Goal: Task Accomplishment & Management: Use online tool/utility

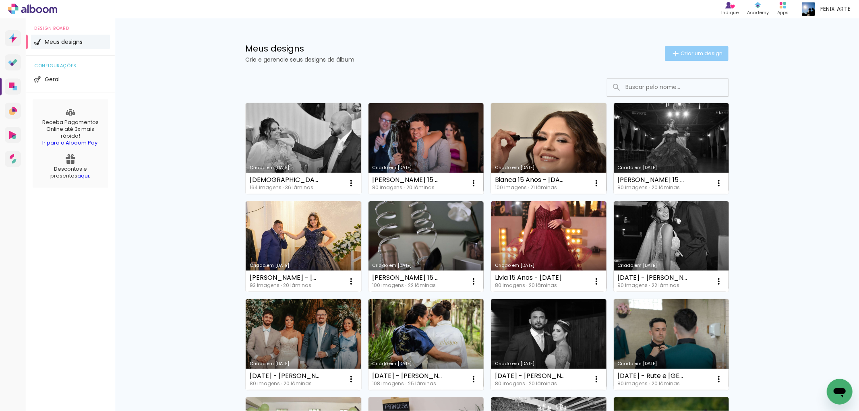
click at [689, 47] on paper-button "Criar um design" at bounding box center [697, 53] width 64 height 14
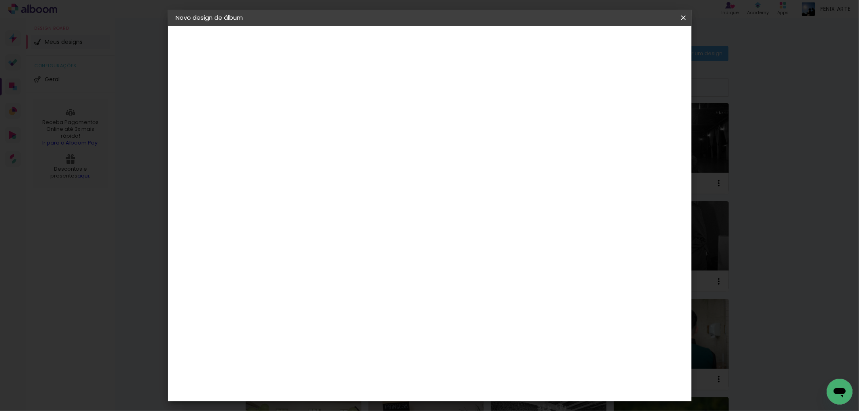
click at [308, 112] on input at bounding box center [308, 108] width 0 height 12
type input "[DATE] - [PERSON_NAME] e [PERSON_NAME]"
type paper-input "[DATE] - [PERSON_NAME] e [PERSON_NAME]"
click at [0, 0] on slot "Avançar" at bounding box center [0, 0] width 0 height 0
click at [458, 119] on paper-item "Tamanho Livre" at bounding box center [419, 123] width 77 height 18
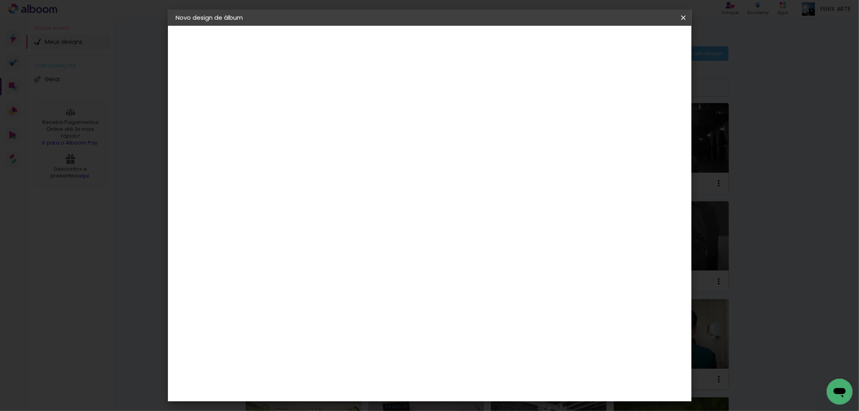
click at [0, 0] on slot "Avançar" at bounding box center [0, 0] width 0 height 0
click at [290, 228] on input "30" at bounding box center [281, 229] width 21 height 12
type input "3"
type input "25,5"
type paper-input "25,5"
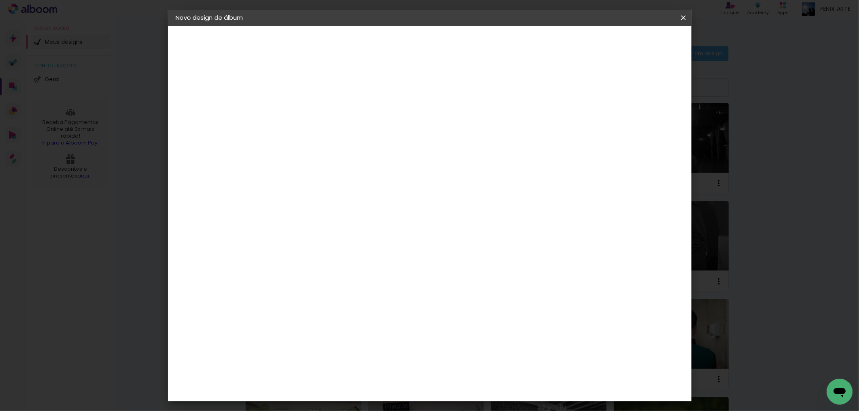
click at [483, 313] on input "60" at bounding box center [473, 312] width 21 height 12
type input "60,5"
type paper-input "60,5"
type input "4"
type paper-input "4"
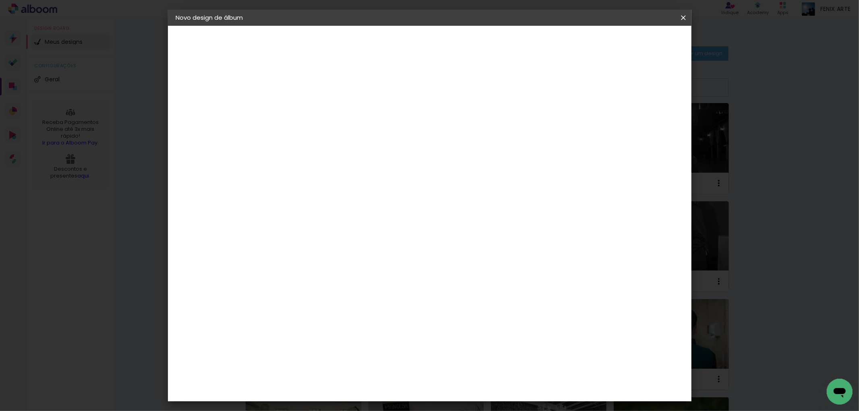
click at [643, 124] on input "4" at bounding box center [640, 122] width 14 height 12
type input "3"
type paper-input "3"
click at [643, 124] on input "3" at bounding box center [642, 122] width 14 height 12
type input "2"
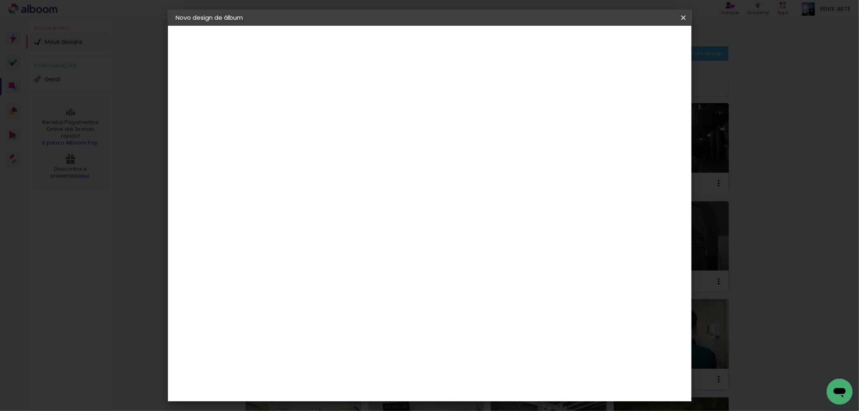
type paper-input "2"
click at [646, 123] on input "2" at bounding box center [642, 122] width 14 height 12
type input "1"
type paper-input "1"
click at [646, 123] on input "1" at bounding box center [643, 122] width 14 height 12
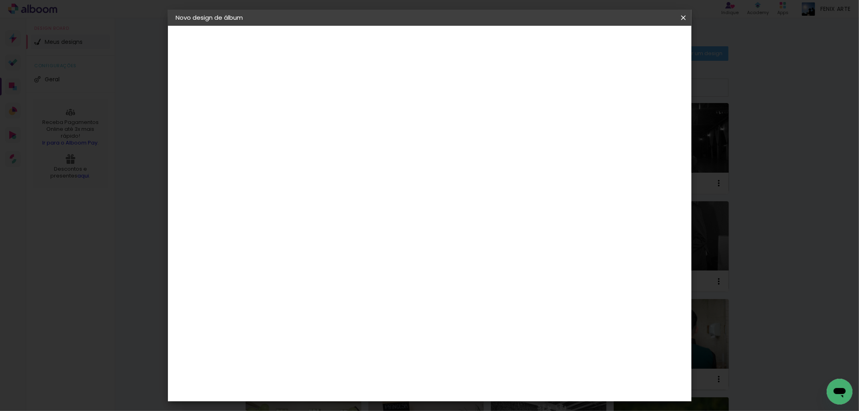
type input "0"
click at [646, 123] on input "0" at bounding box center [644, 122] width 14 height 12
click at [632, 40] on span "Iniciar design" at bounding box center [613, 43] width 37 height 6
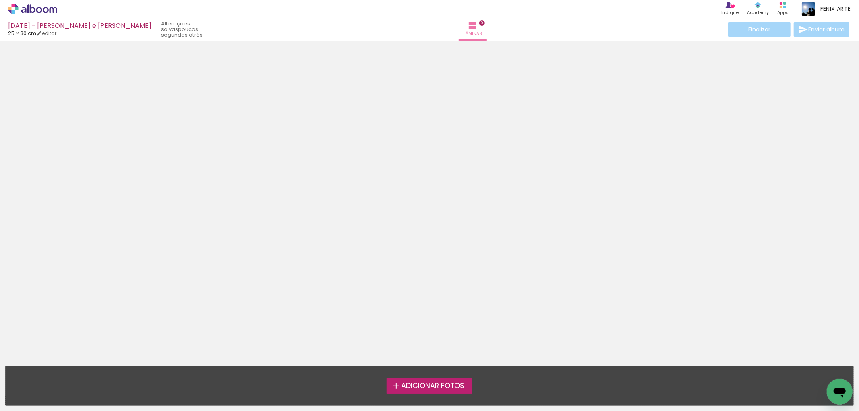
click at [444, 390] on span "Adicionar Fotos" at bounding box center [432, 385] width 63 height 7
click at [0, 0] on input "file" at bounding box center [0, 0] width 0 height 0
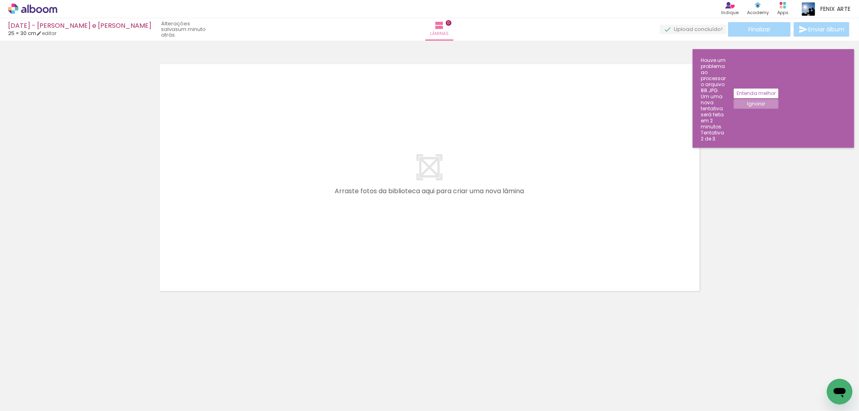
click at [778, 99] on paper-button "Ignorar" at bounding box center [755, 104] width 45 height 10
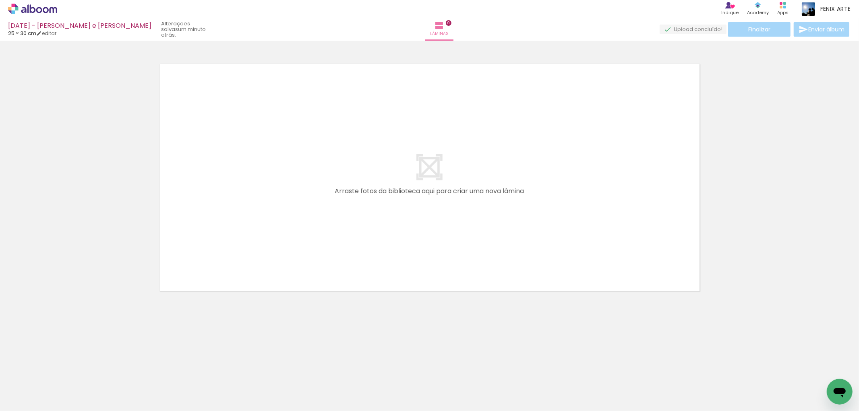
scroll to position [0, 3700]
click at [771, 295] on div "Confirmar Cancelar" at bounding box center [429, 174] width 859 height 267
click at [66, 390] on iron-horizontal-list at bounding box center [58, 386] width 16 height 50
drag, startPoint x: 308, startPoint y: 375, endPoint x: 363, endPoint y: 204, distance: 179.9
click at [363, 204] on quentale-workspace at bounding box center [429, 205] width 859 height 411
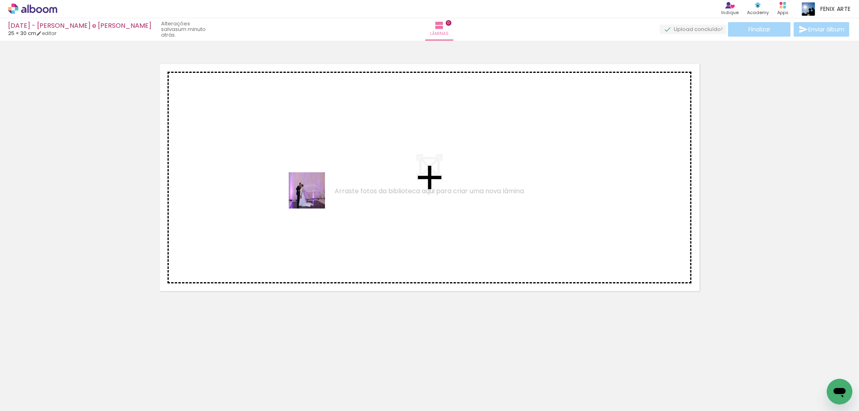
drag, startPoint x: 266, startPoint y: 352, endPoint x: 302, endPoint y: 214, distance: 142.8
click at [315, 185] on quentale-workspace at bounding box center [429, 205] width 859 height 411
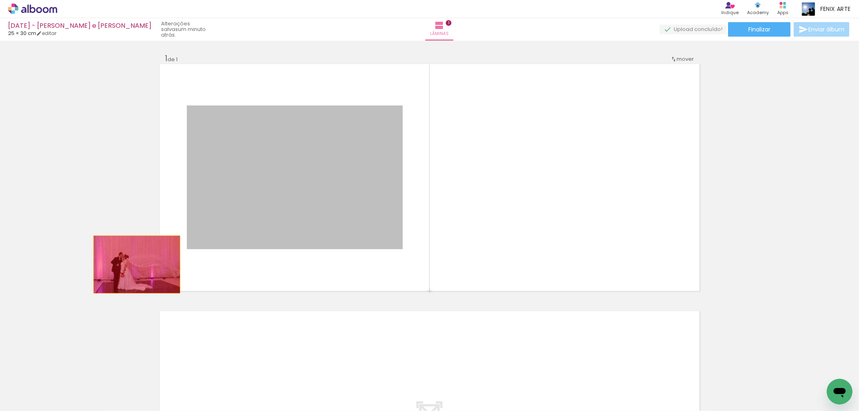
drag, startPoint x: 276, startPoint y: 199, endPoint x: 99, endPoint y: 264, distance: 188.9
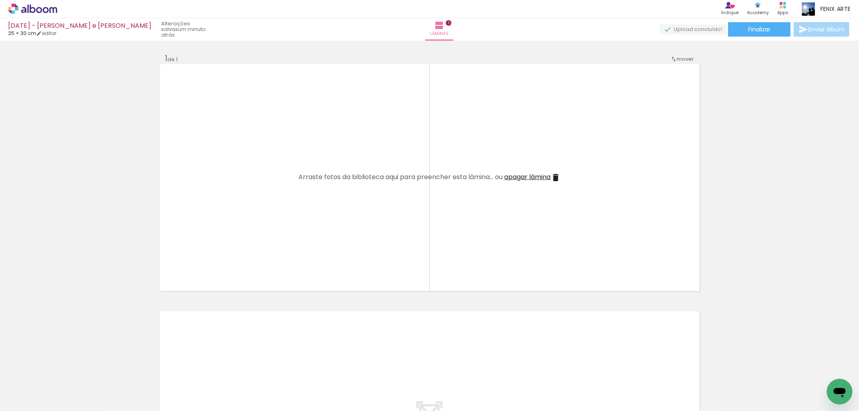
drag, startPoint x: 324, startPoint y: 349, endPoint x: 361, endPoint y: 238, distance: 117.1
click at [361, 238] on quentale-workspace at bounding box center [429, 205] width 859 height 411
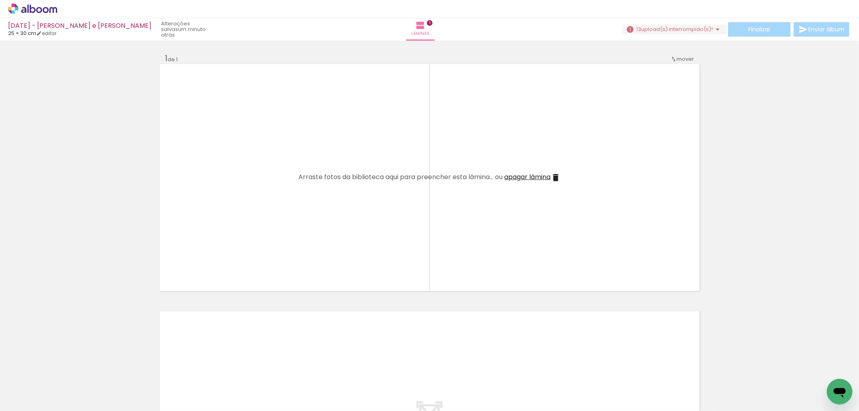
click at [714, 29] on iron-icon at bounding box center [718, 30] width 10 height 10
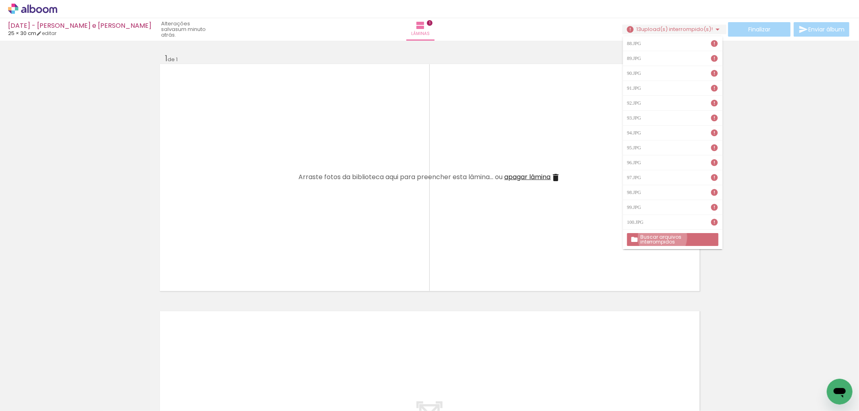
click at [0, 0] on slot "Buscar arquivos interrompidos" at bounding box center [0, 0] width 0 height 0
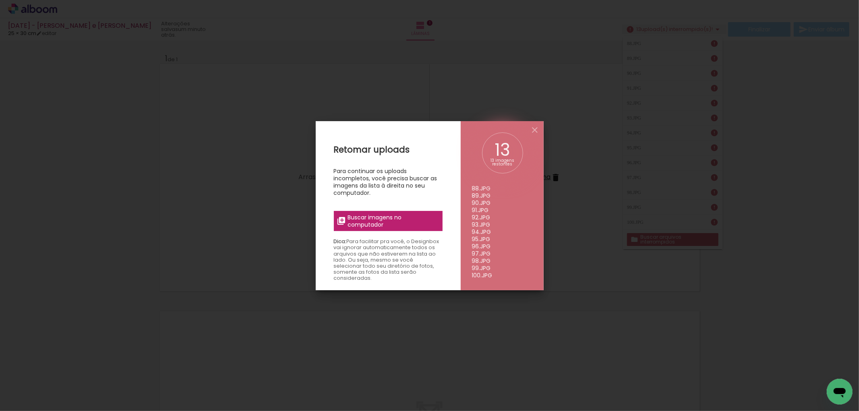
click at [408, 226] on span "Buscar imagens no computador" at bounding box center [392, 221] width 90 height 14
click at [0, 0] on input "file" at bounding box center [0, 0] width 0 height 0
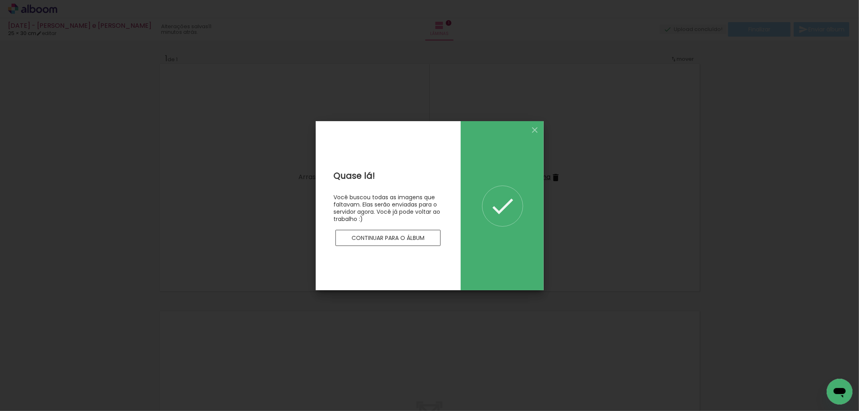
click at [0, 0] on slot "Continuar para o álbum" at bounding box center [0, 0] width 0 height 0
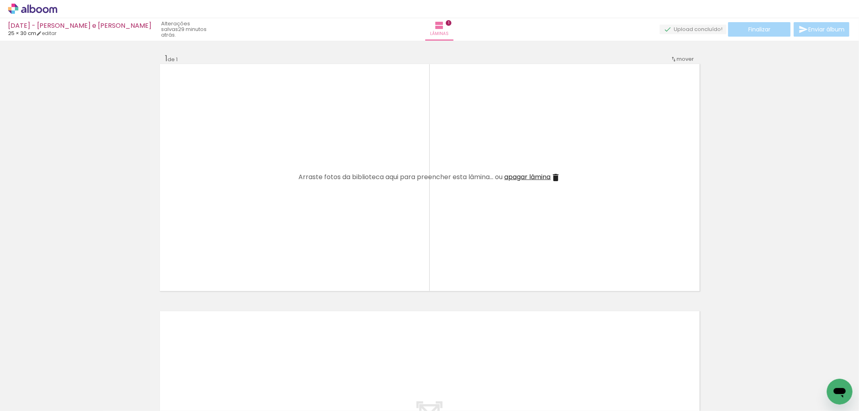
scroll to position [0, 1833]
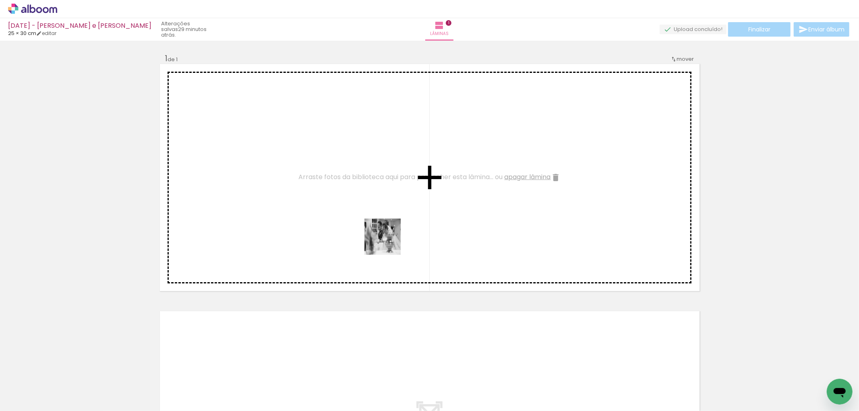
drag, startPoint x: 324, startPoint y: 385, endPoint x: 415, endPoint y: 223, distance: 185.7
click at [411, 225] on quentale-workspace at bounding box center [429, 205] width 859 height 411
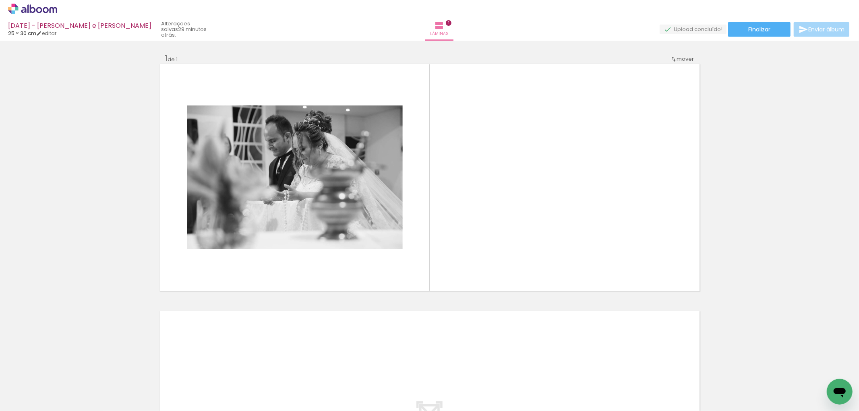
scroll to position [0, 1252]
drag, startPoint x: 283, startPoint y: 384, endPoint x: 663, endPoint y: 138, distance: 452.0
click at [663, 138] on quentale-workspace at bounding box center [429, 205] width 859 height 411
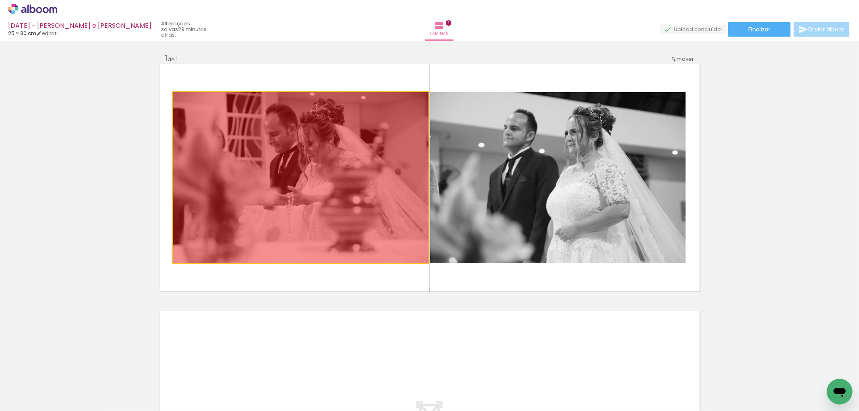
drag, startPoint x: 271, startPoint y: 163, endPoint x: 83, endPoint y: 227, distance: 198.7
click at [81, 229] on div "Inserir lâmina 1 de 1" at bounding box center [429, 290] width 859 height 495
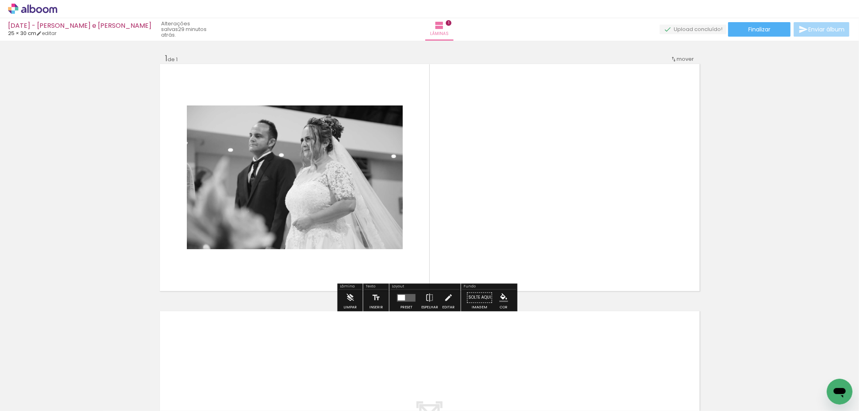
drag, startPoint x: 406, startPoint y: 295, endPoint x: 582, endPoint y: 246, distance: 182.9
click at [407, 295] on quentale-layouter at bounding box center [406, 298] width 19 height 8
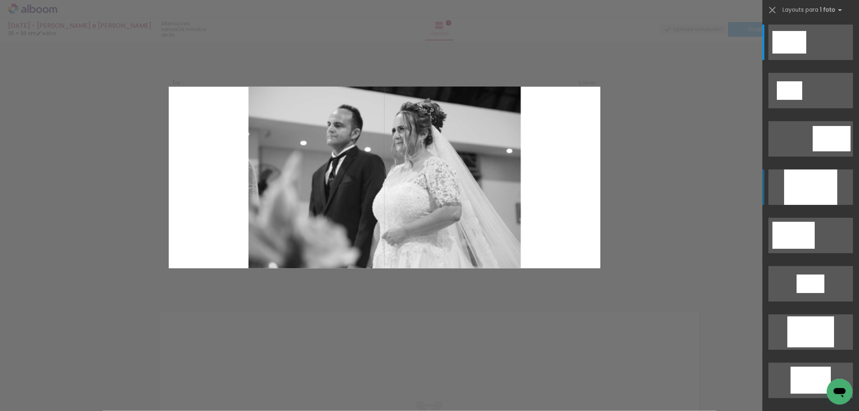
click at [808, 182] on div at bounding box center [810, 186] width 53 height 35
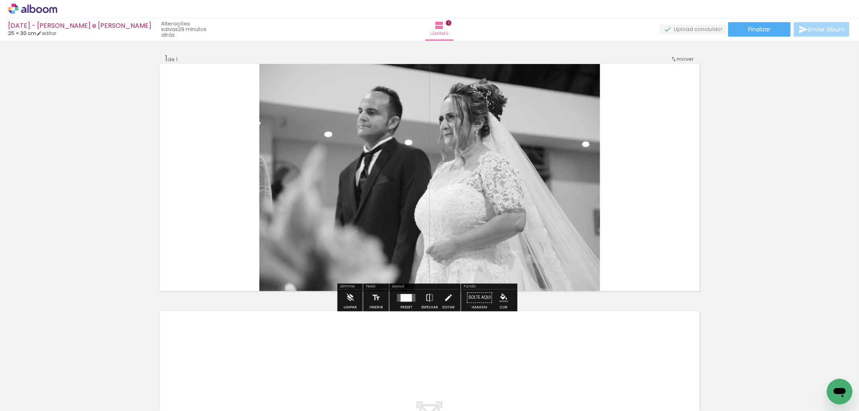
click at [490, 180] on quentale-photo at bounding box center [429, 177] width 341 height 227
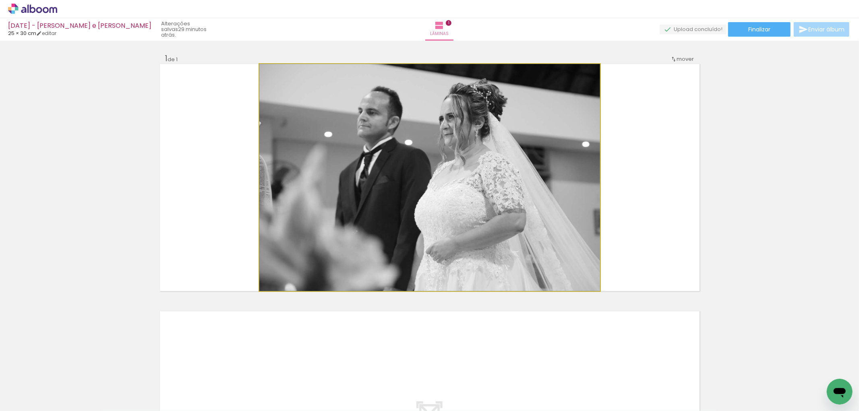
click at [490, 180] on quentale-photo at bounding box center [429, 177] width 341 height 227
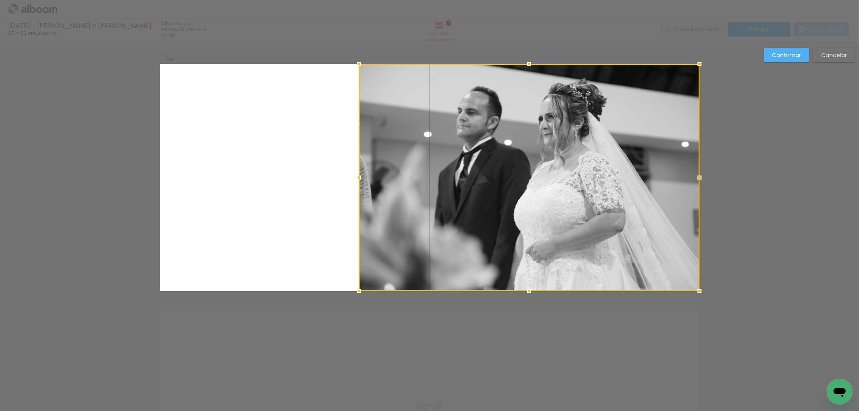
drag, startPoint x: 453, startPoint y: 179, endPoint x: 618, endPoint y: 156, distance: 166.6
click at [618, 156] on div at bounding box center [529, 177] width 341 height 227
click at [0, 0] on slot "Confirmar" at bounding box center [0, 0] width 0 height 0
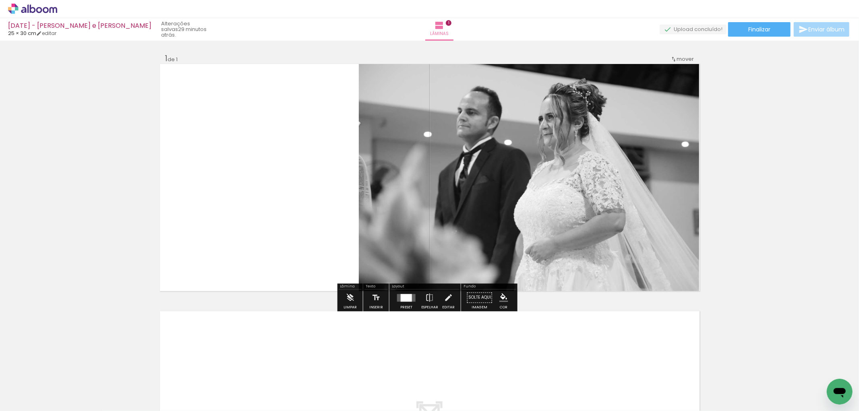
click at [19, 385] on input "Todas as fotos" at bounding box center [22, 386] width 31 height 7
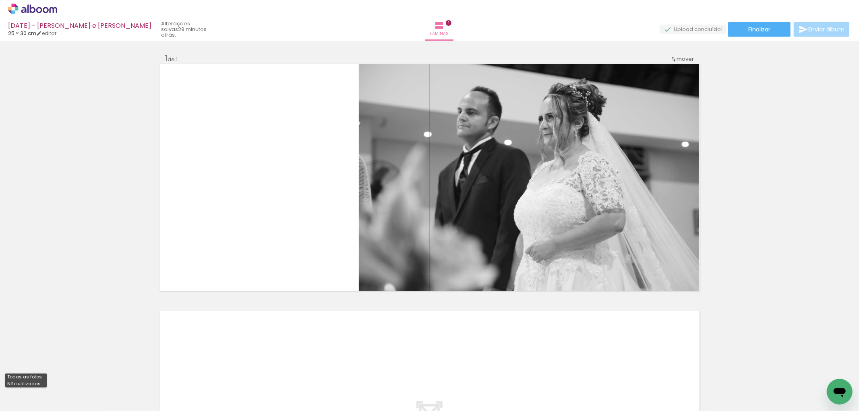
click at [0, 0] on slot "Todas as fotos" at bounding box center [0, 0] width 0 height 0
click at [26, 386] on input "Todas as fotos" at bounding box center [22, 386] width 31 height 7
click at [0, 0] on slot "Não utilizadas" at bounding box center [0, 0] width 0 height 0
type input "Não utilizadas"
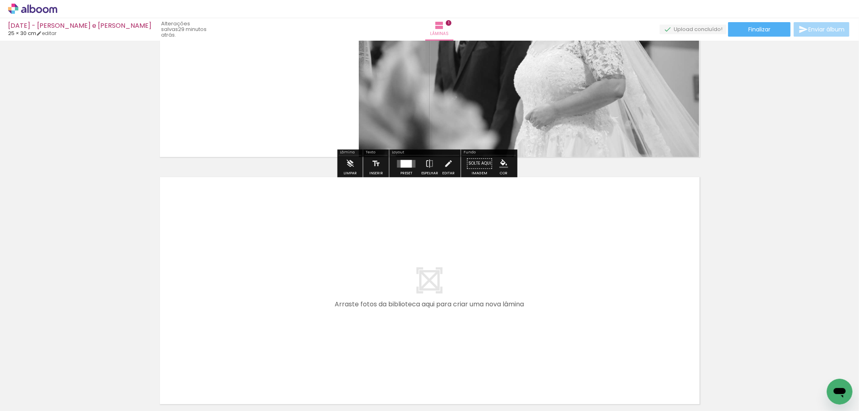
scroll to position [179, 0]
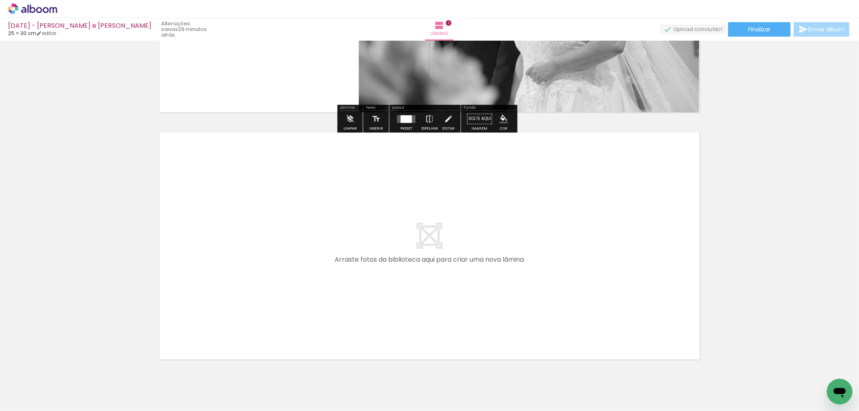
drag, startPoint x: 262, startPoint y: 377, endPoint x: 265, endPoint y: 324, distance: 53.6
click at [265, 324] on quentale-workspace at bounding box center [429, 205] width 859 height 411
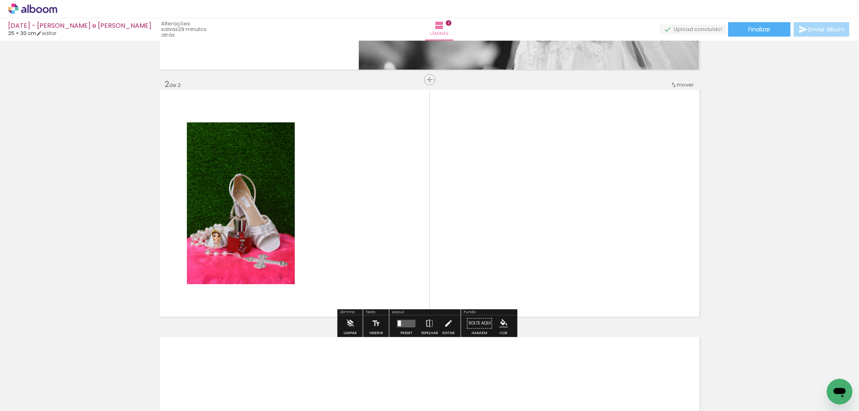
scroll to position [224, 0]
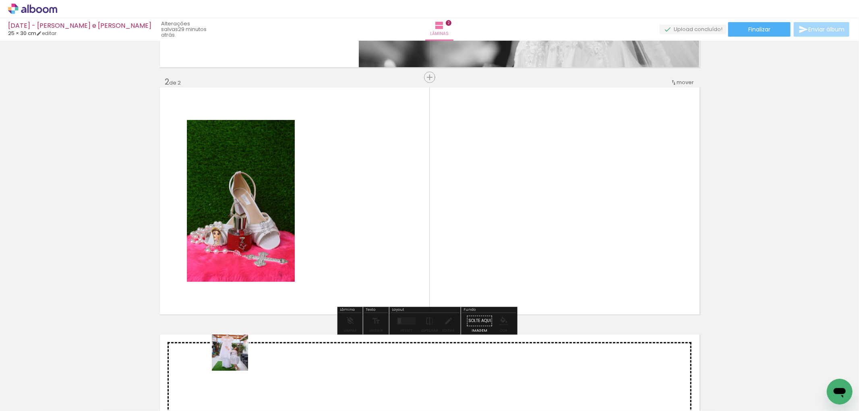
drag, startPoint x: 220, startPoint y: 373, endPoint x: 297, endPoint y: 261, distance: 135.9
click at [297, 261] on quentale-workspace at bounding box center [429, 205] width 859 height 411
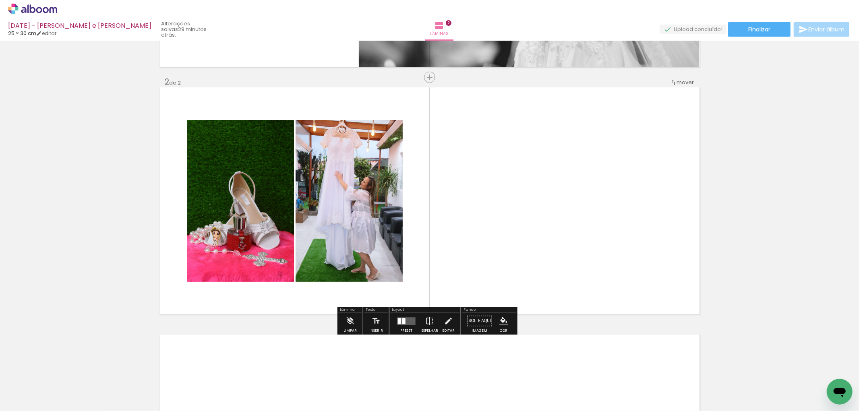
drag, startPoint x: 226, startPoint y: 385, endPoint x: 502, endPoint y: 264, distance: 301.3
click at [502, 264] on quentale-workspace at bounding box center [429, 205] width 859 height 411
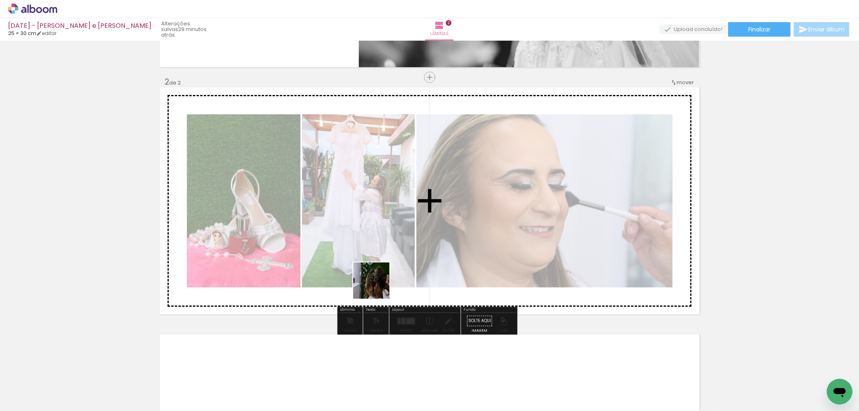
drag, startPoint x: 224, startPoint y: 375, endPoint x: 375, endPoint y: 259, distance: 190.4
click at [380, 279] on quentale-workspace at bounding box center [429, 205] width 859 height 411
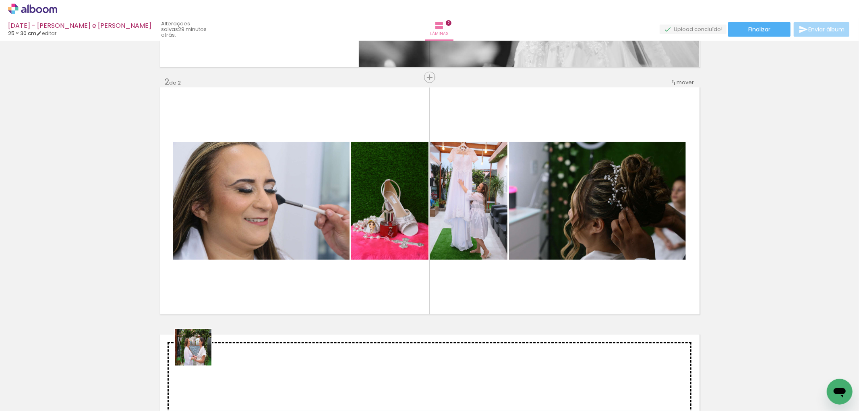
drag, startPoint x: 180, startPoint y: 372, endPoint x: 213, endPoint y: 308, distance: 72.7
click at [264, 283] on quentale-workspace at bounding box center [429, 205] width 859 height 411
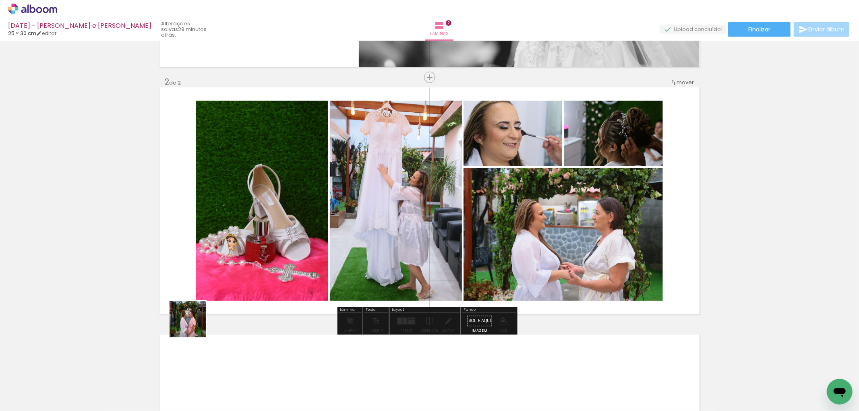
drag, startPoint x: 132, startPoint y: 372, endPoint x: 71, endPoint y: 364, distance: 61.4
click at [250, 257] on quentale-workspace at bounding box center [429, 205] width 859 height 411
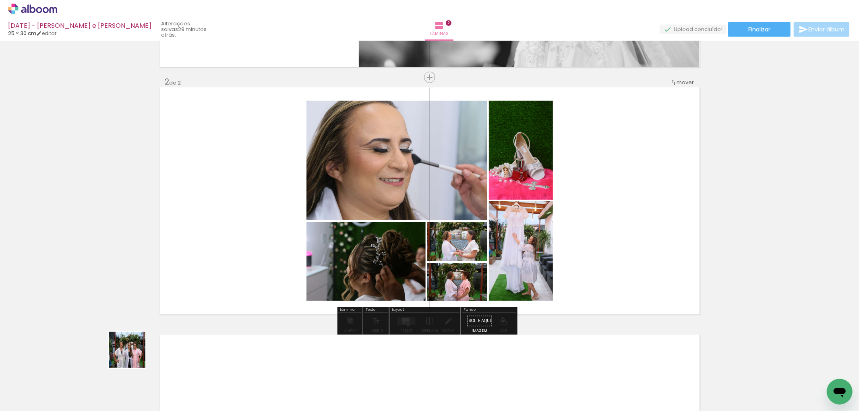
drag, startPoint x: 133, startPoint y: 356, endPoint x: 312, endPoint y: 252, distance: 206.9
click at [311, 253] on quentale-workspace at bounding box center [429, 205] width 859 height 411
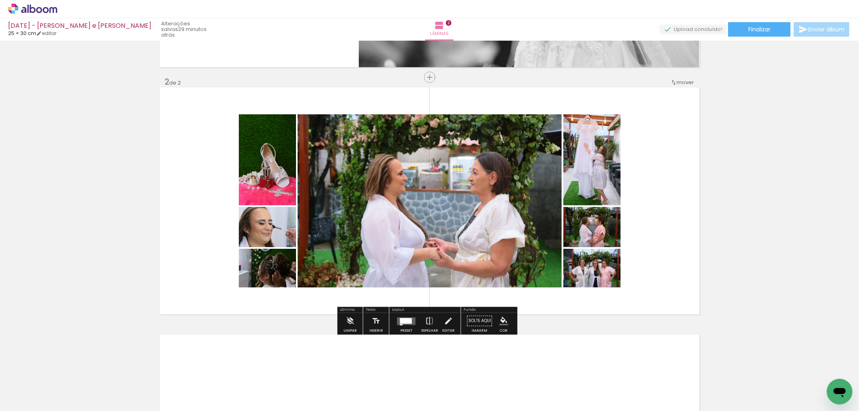
click at [408, 321] on div at bounding box center [406, 321] width 12 height 6
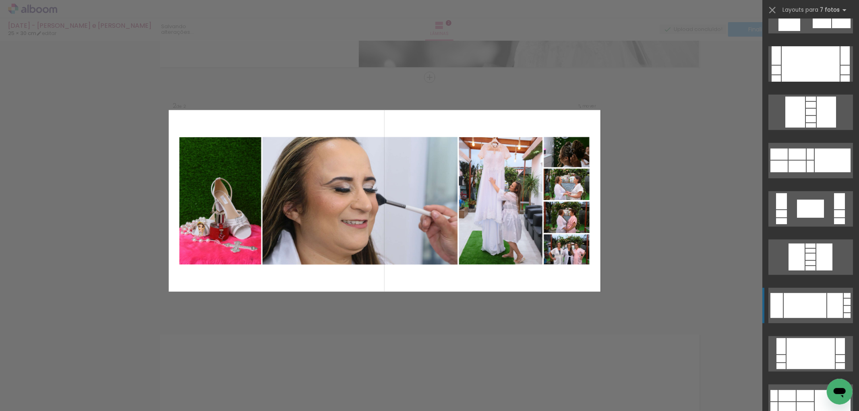
scroll to position [357, 0]
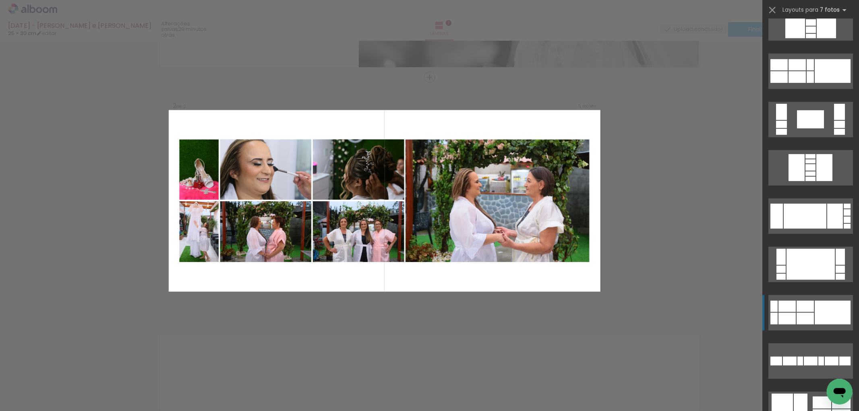
click at [816, 312] on div at bounding box center [832, 313] width 36 height 24
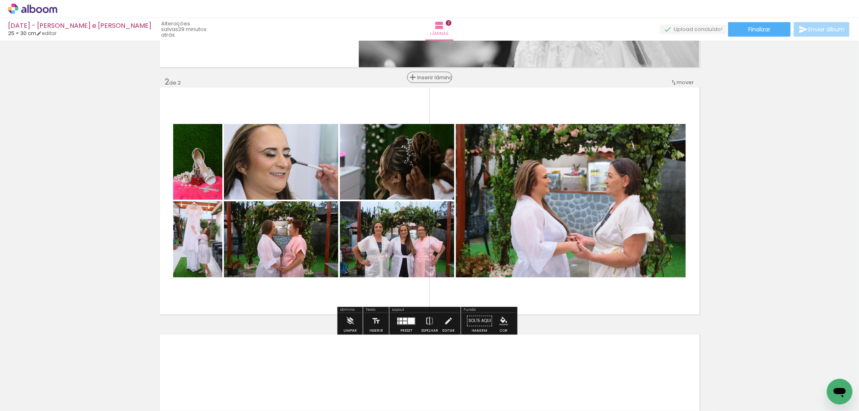
click at [426, 77] on span "Inserir lâmina" at bounding box center [432, 77] width 31 height 5
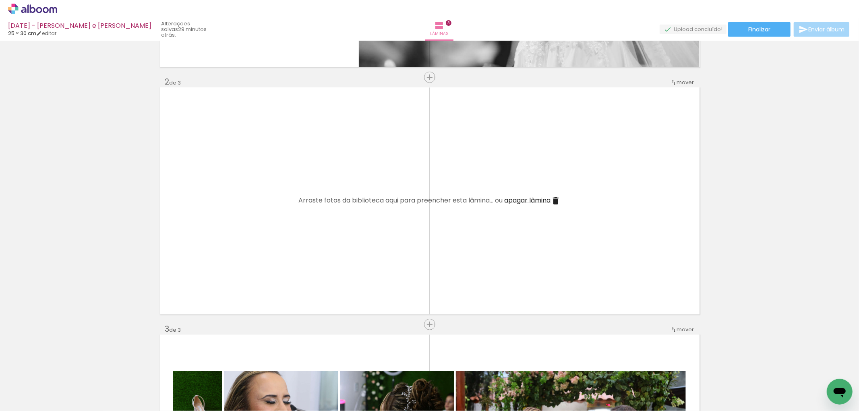
scroll to position [313, 0]
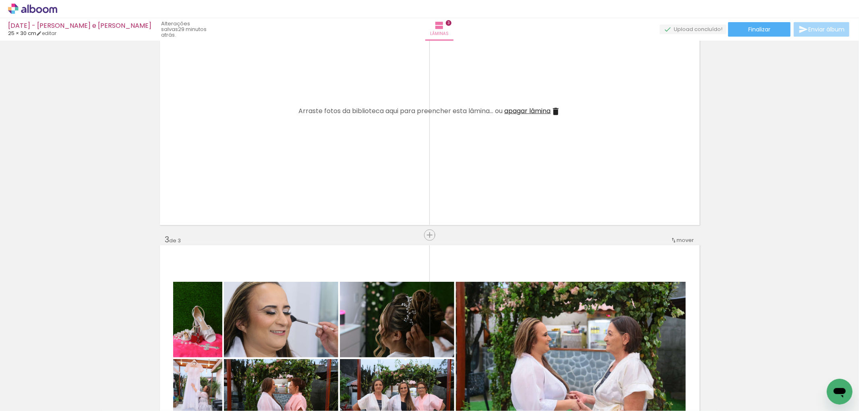
drag, startPoint x: 301, startPoint y: 308, endPoint x: 322, endPoint y: 244, distance: 67.9
click at [374, 182] on div "Inserir lâmina 1 de 3 Inserir lâmina 2 de 3 Inserir lâmina 3 de 3" at bounding box center [429, 224] width 859 height 989
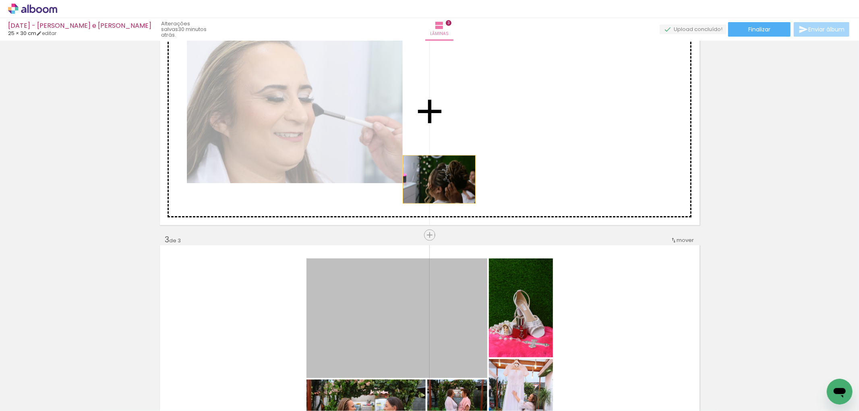
drag, startPoint x: 396, startPoint y: 283, endPoint x: 396, endPoint y: 192, distance: 91.0
click at [436, 178] on div "Inserir lâmina 1 de 3 Inserir lâmina 2 de 3 Inserir lâmina 3 de 3" at bounding box center [429, 224] width 859 height 989
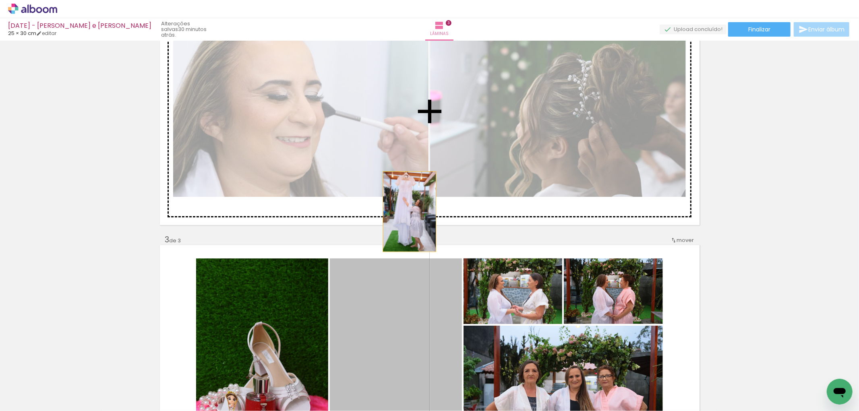
drag, startPoint x: 378, startPoint y: 285, endPoint x: 292, endPoint y: 257, distance: 90.9
click at [420, 130] on div "Inserir lâmina 1 de 3 Inserir lâmina 2 de 3 Inserir lâmina 3 de 3" at bounding box center [429, 224] width 859 height 989
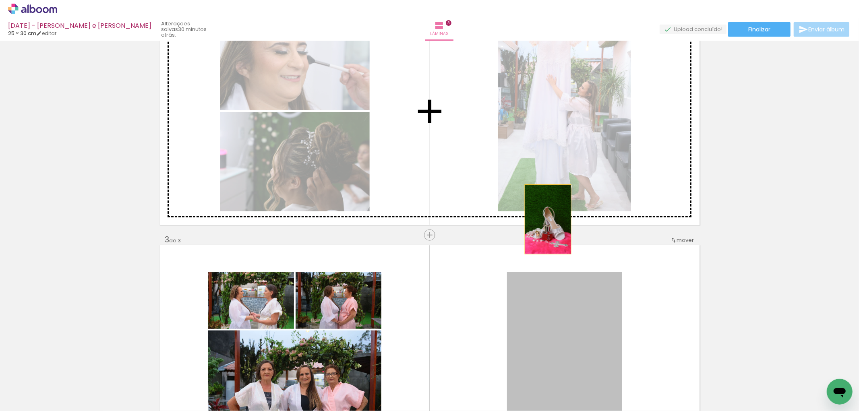
drag, startPoint x: 553, startPoint y: 292, endPoint x: 510, endPoint y: 167, distance: 131.6
click at [510, 167] on div "Inserir lâmina 1 de 3 Inserir lâmina 2 de 3 Inserir lâmina 3 de 3" at bounding box center [429, 224] width 859 height 989
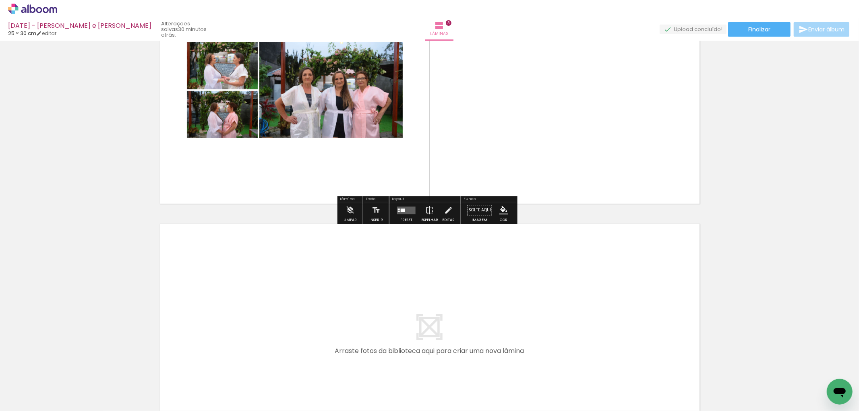
scroll to position [700, 0]
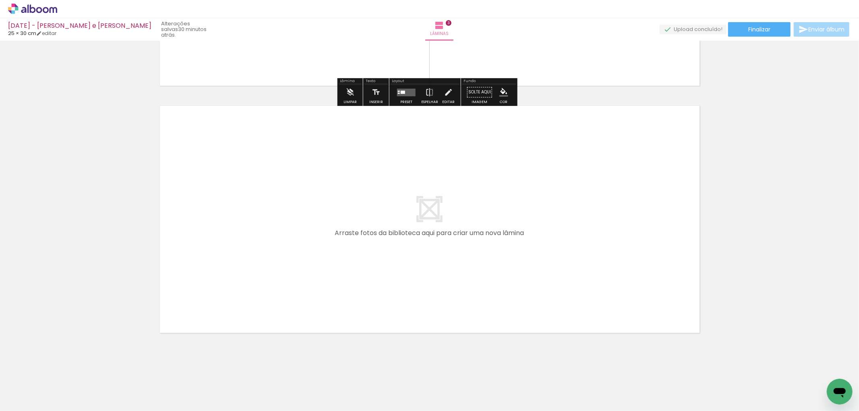
drag, startPoint x: 102, startPoint y: 370, endPoint x: 227, endPoint y: 300, distance: 142.8
click at [227, 300] on quentale-workspace at bounding box center [429, 205] width 859 height 411
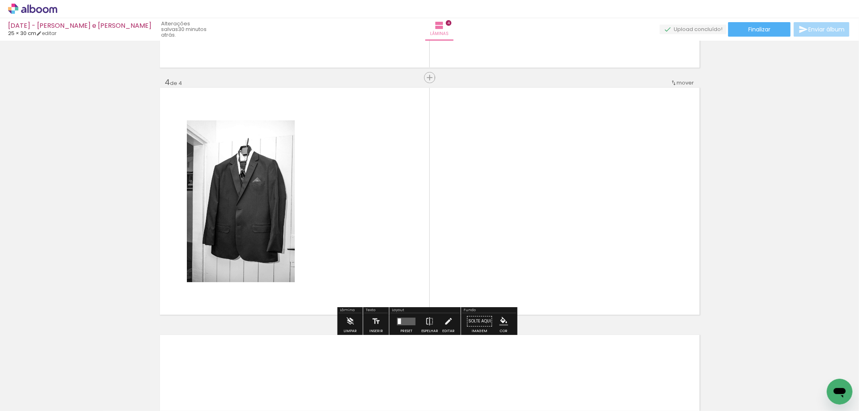
scroll to position [718, 0]
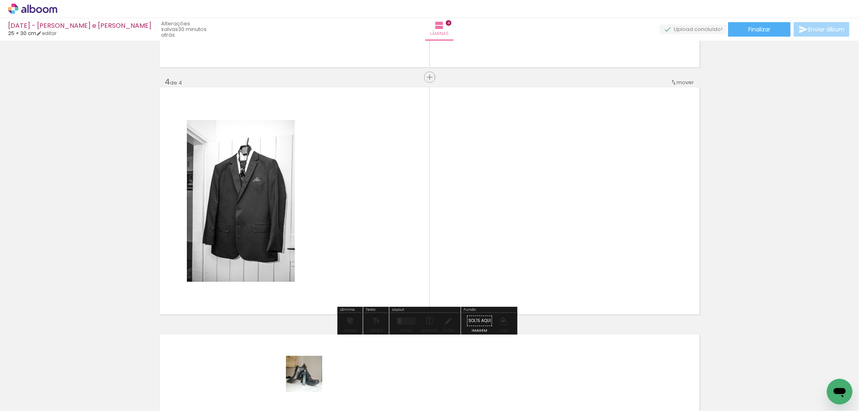
drag, startPoint x: 308, startPoint y: 384, endPoint x: 312, endPoint y: 241, distance: 143.4
click at [316, 251] on quentale-workspace at bounding box center [429, 205] width 859 height 411
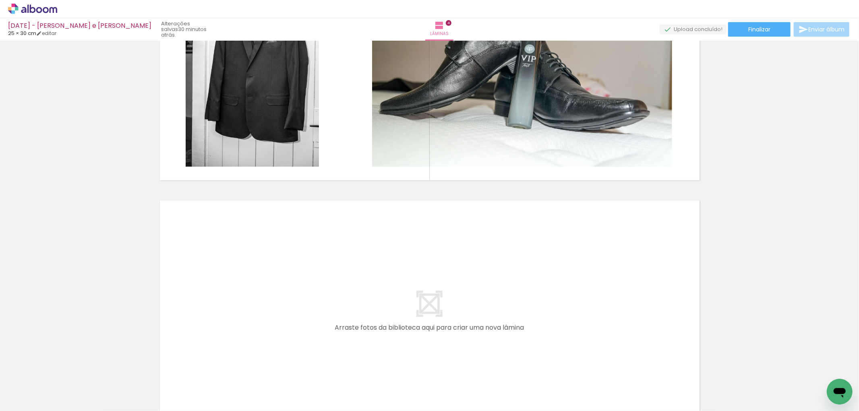
scroll to position [763, 0]
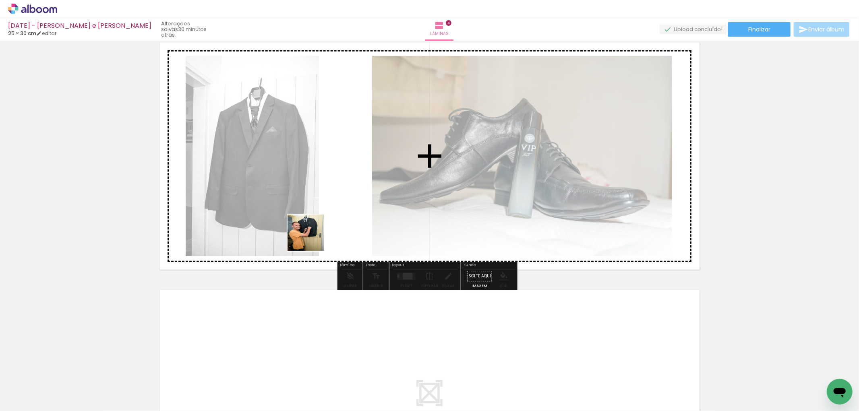
drag, startPoint x: 92, startPoint y: 372, endPoint x: 341, endPoint y: 207, distance: 299.5
click at [341, 207] on quentale-workspace at bounding box center [429, 205] width 859 height 411
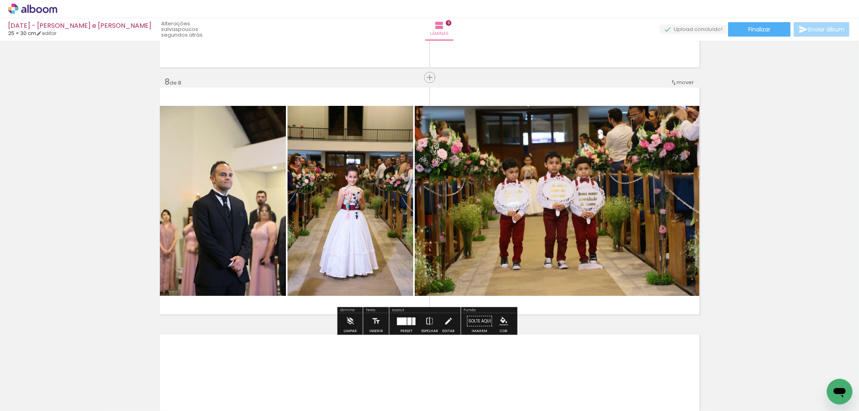
scroll to position [1886, 0]
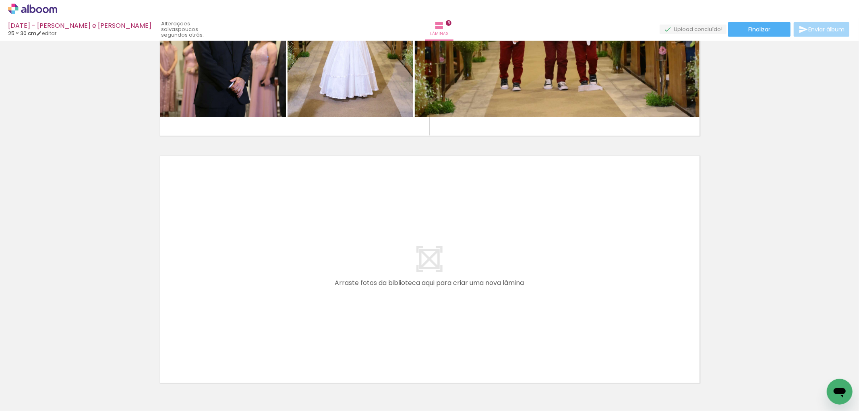
drag, startPoint x: 139, startPoint y: 388, endPoint x: 170, endPoint y: 310, distance: 84.2
click at [170, 310] on quentale-workspace at bounding box center [429, 205] width 859 height 411
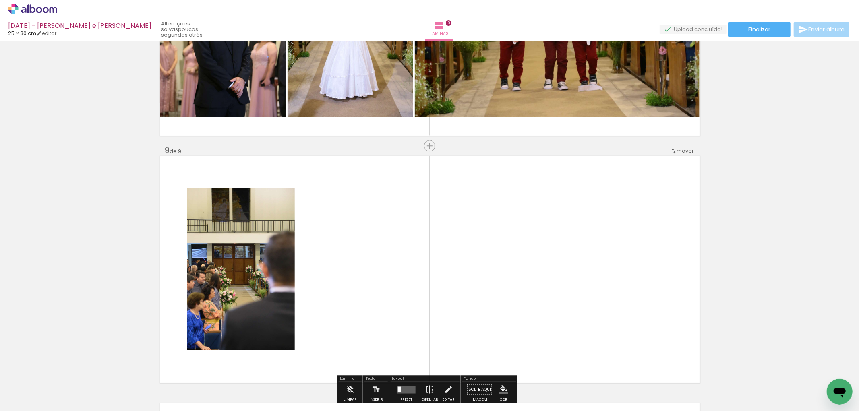
scroll to position [1954, 0]
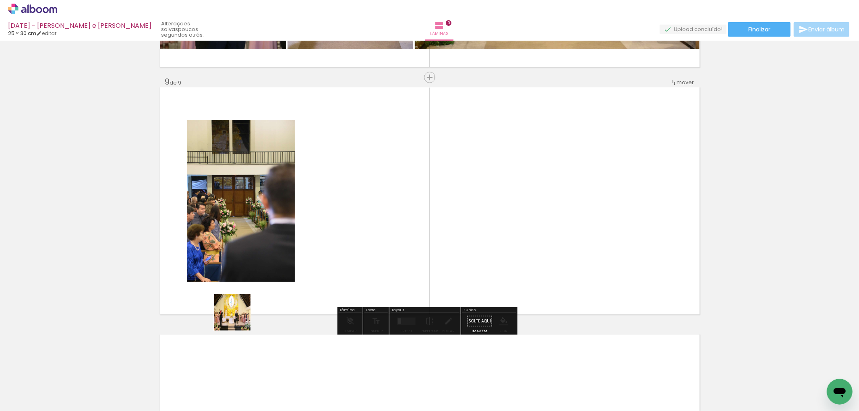
drag, startPoint x: 86, startPoint y: 388, endPoint x: 297, endPoint y: 264, distance: 244.5
click at [349, 241] on quentale-workspace at bounding box center [429, 205] width 859 height 411
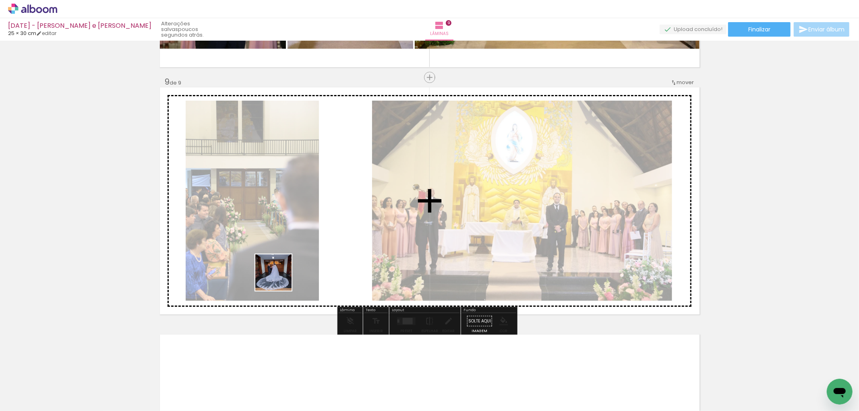
drag, startPoint x: 134, startPoint y: 357, endPoint x: 401, endPoint y: 210, distance: 304.7
click at [393, 215] on quentale-workspace at bounding box center [429, 205] width 859 height 411
